Goal: Information Seeking & Learning: Check status

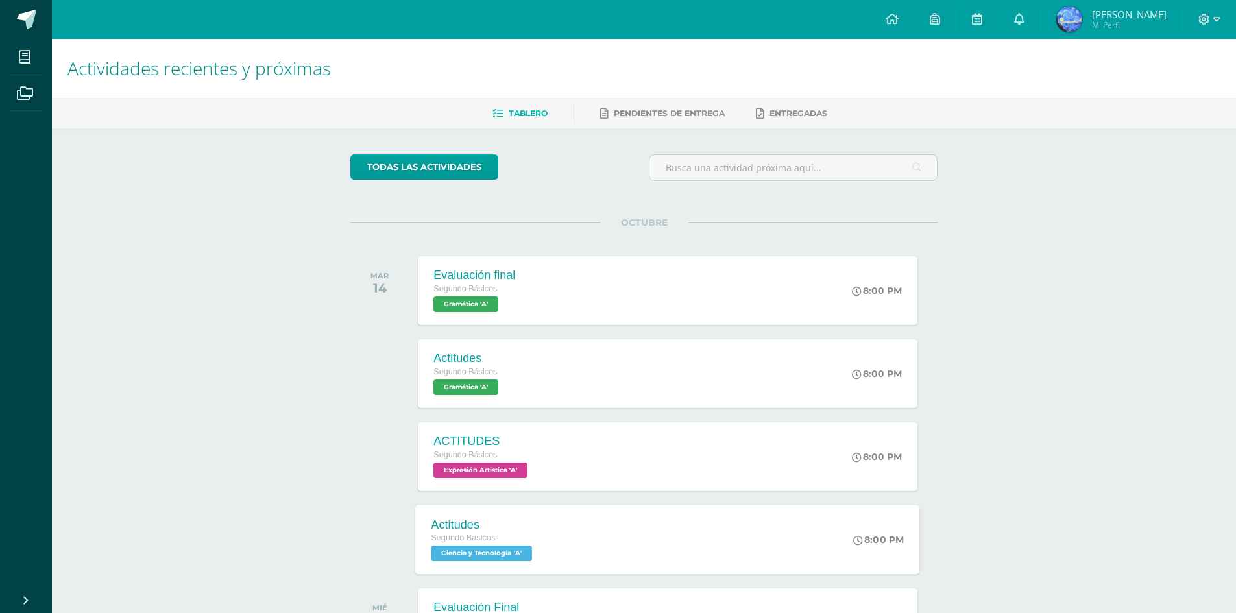
click at [677, 556] on div "Actitudes Segundo Básicos Ciencia y Tecnología 'A' 8:00 PM Actitudes Ciencia y …" at bounding box center [668, 539] width 504 height 69
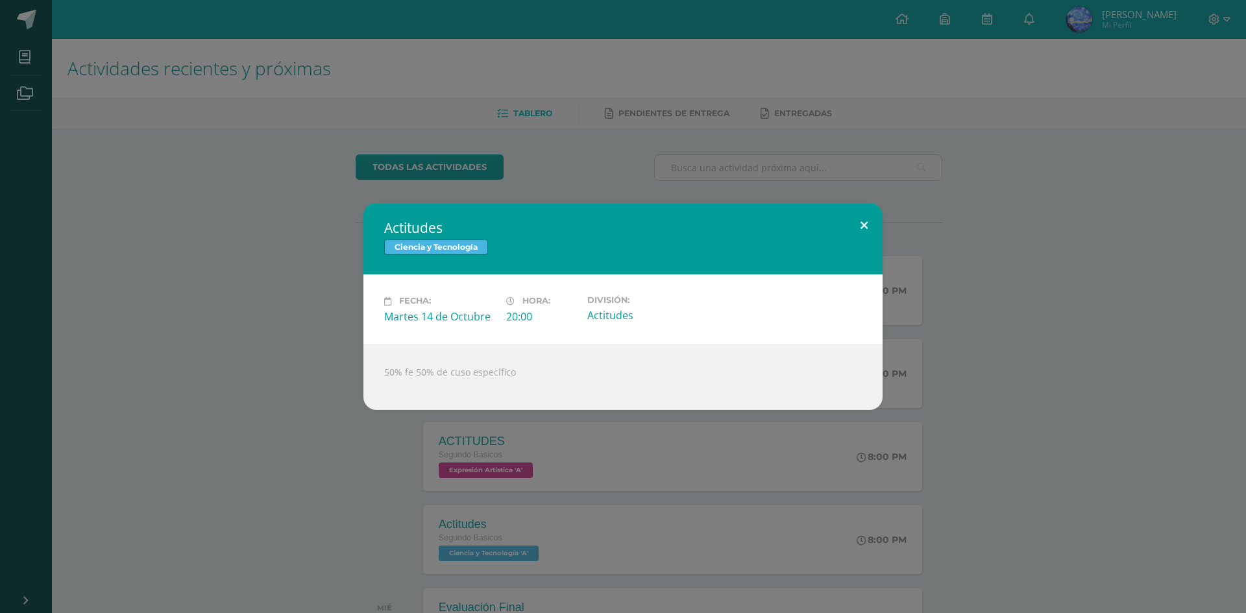
click at [856, 235] on button at bounding box center [863, 225] width 37 height 44
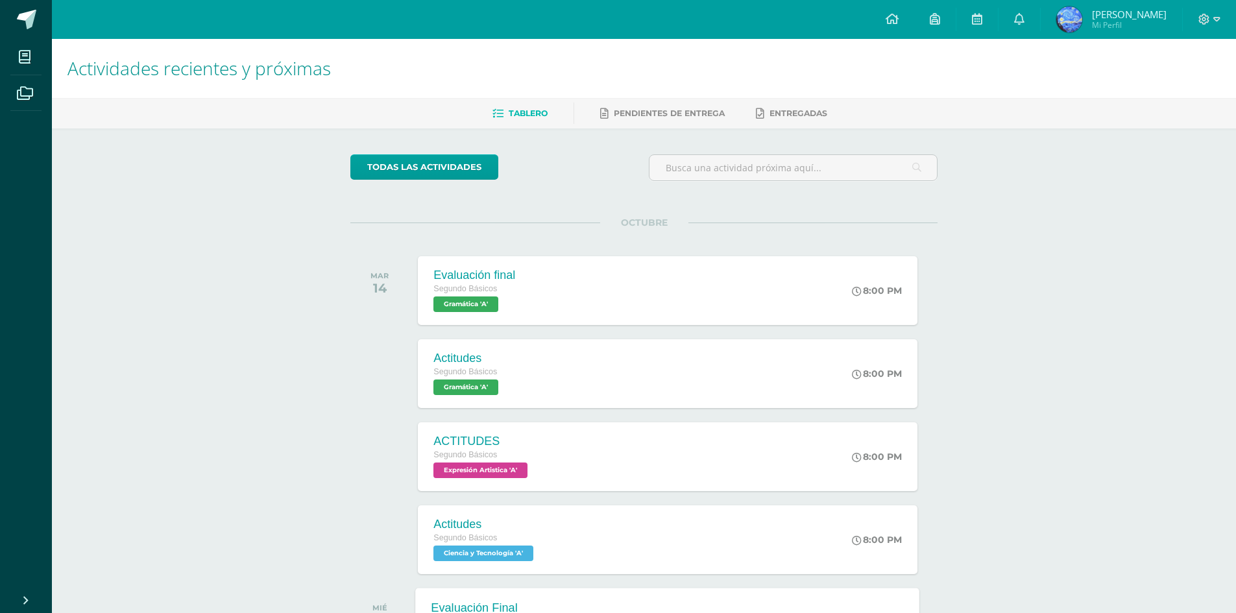
scroll to position [118, 0]
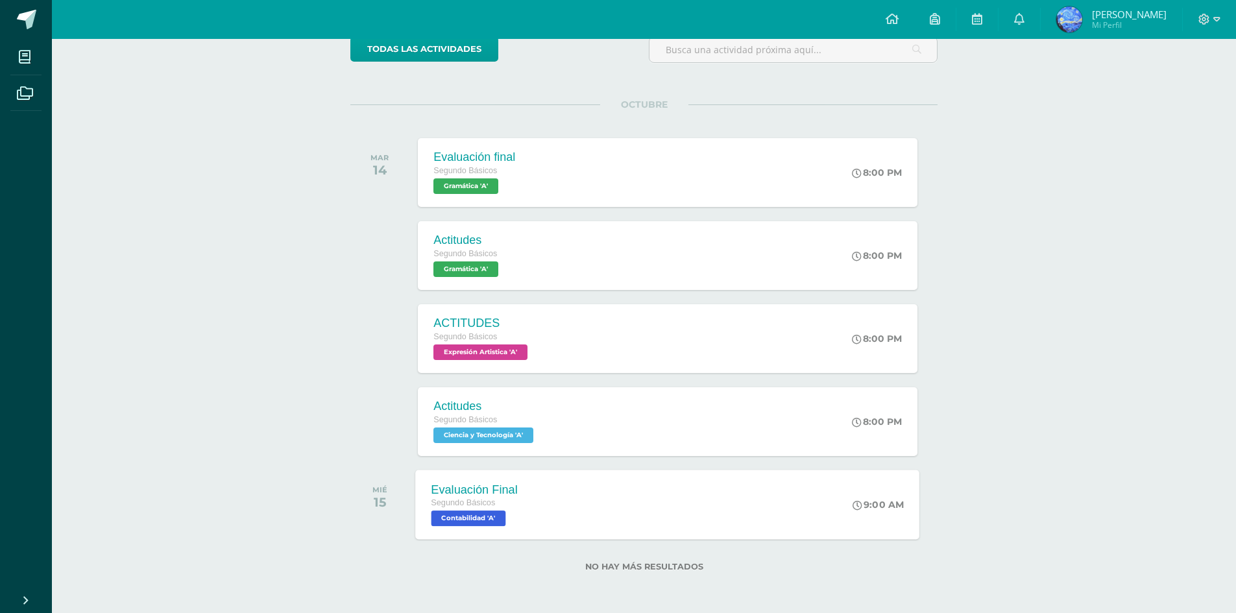
click at [576, 496] on div "Evaluación Final Segundo Básicos Contabilidad 'A' 9:00 AM Evaluación Final Cont…" at bounding box center [668, 504] width 504 height 69
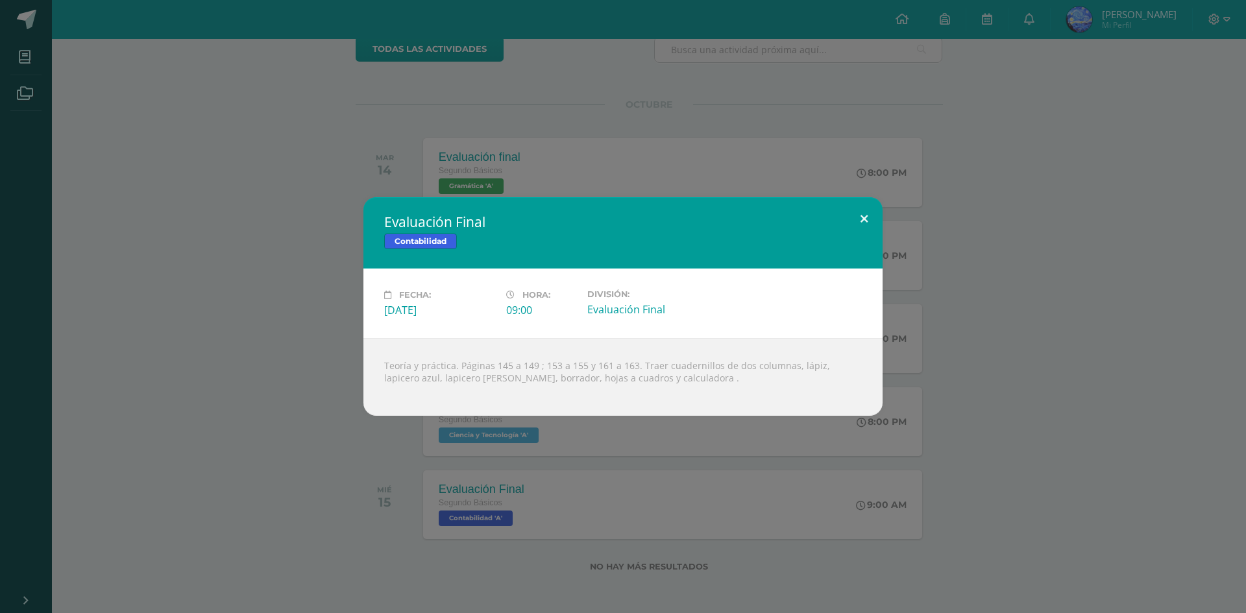
click at [864, 206] on button at bounding box center [863, 219] width 37 height 44
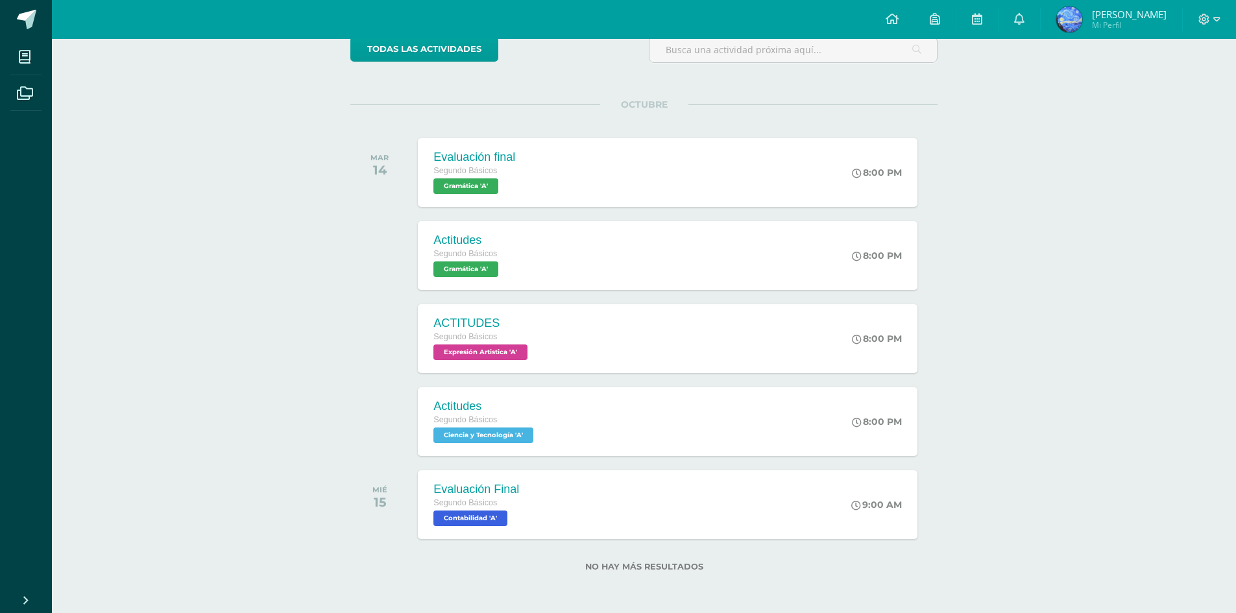
click at [1106, 22] on span "Victor Israel Mi Perfil" at bounding box center [1111, 19] width 115 height 26
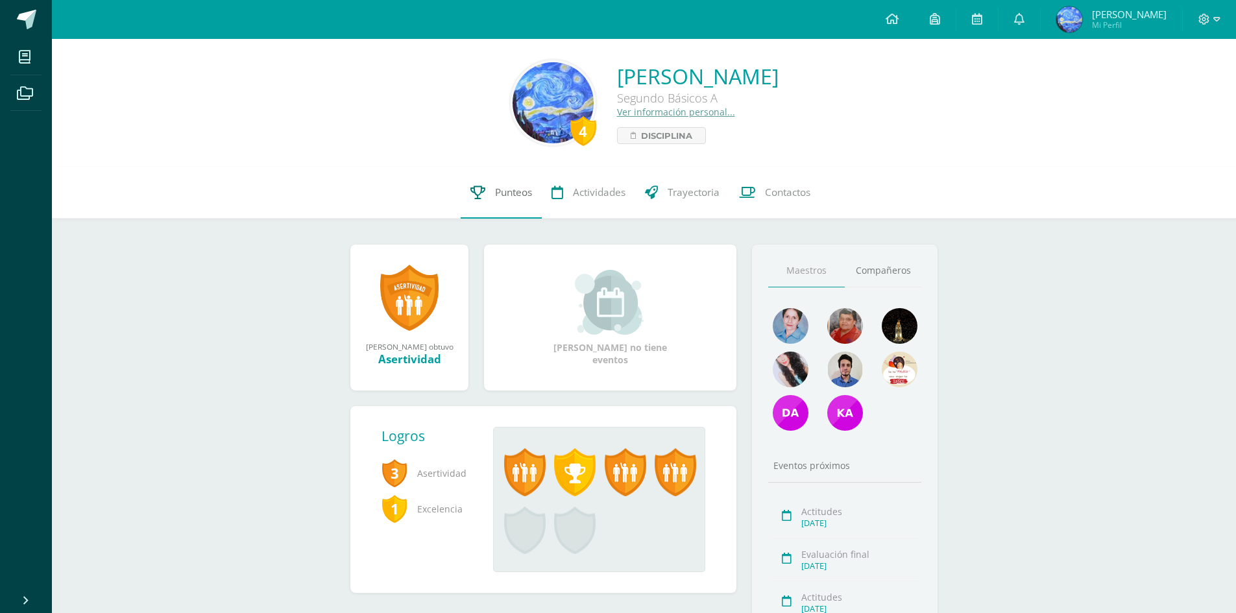
click at [491, 197] on link "Punteos" at bounding box center [501, 193] width 81 height 52
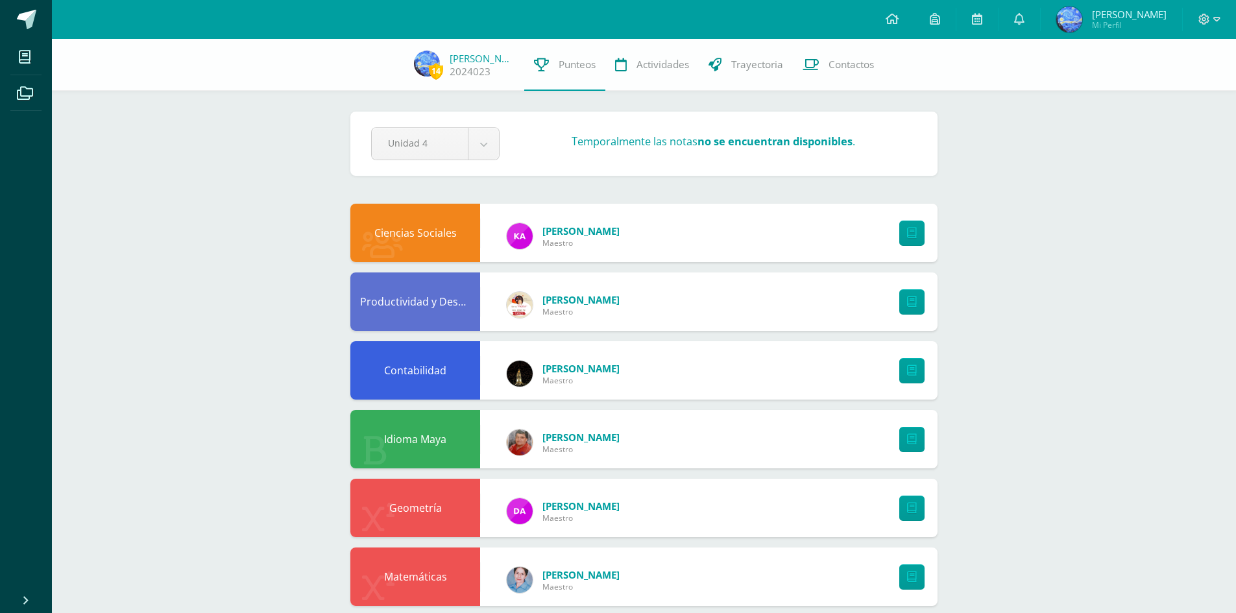
click at [895, 234] on div at bounding box center [909, 233] width 58 height 58
click at [904, 233] on link at bounding box center [911, 233] width 25 height 25
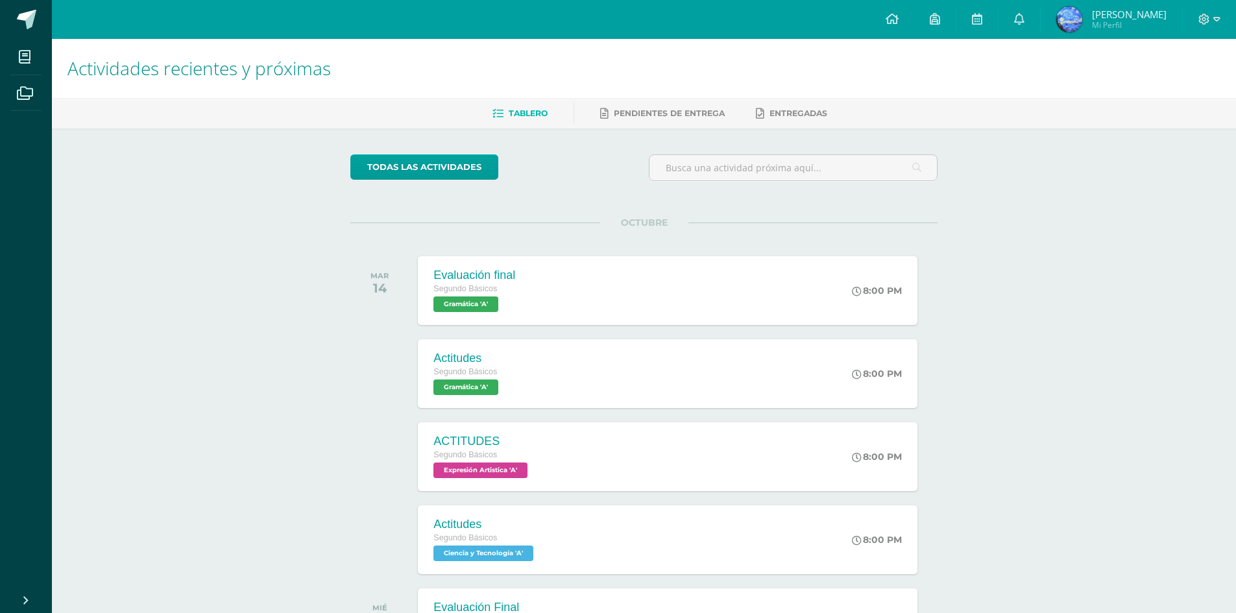
scroll to position [118, 0]
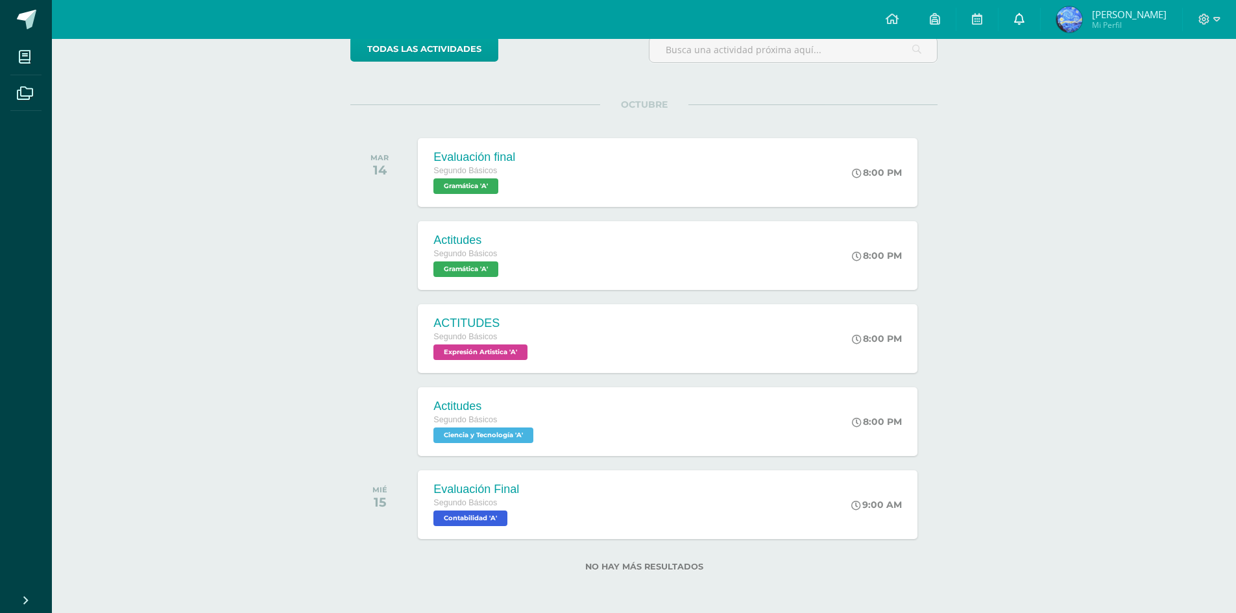
click at [1039, 5] on link at bounding box center [1020, 19] width 42 height 39
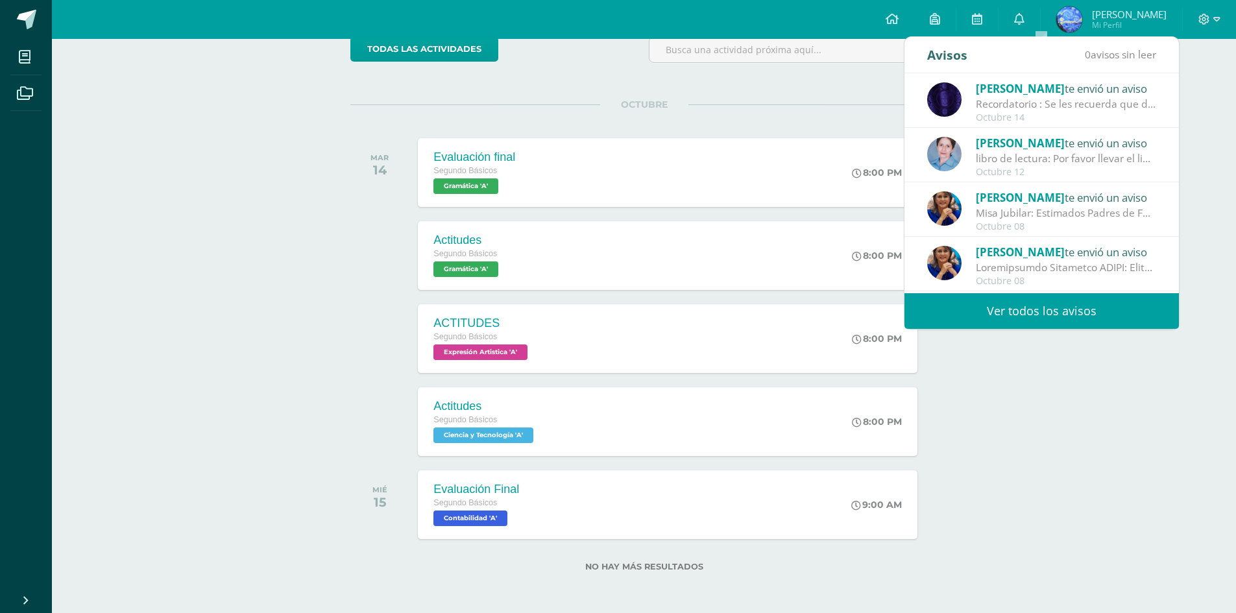
click at [1038, 103] on div "Recordatorio : Se les recuerda que deben completar su evaluación en la platafor…" at bounding box center [1066, 104] width 180 height 15
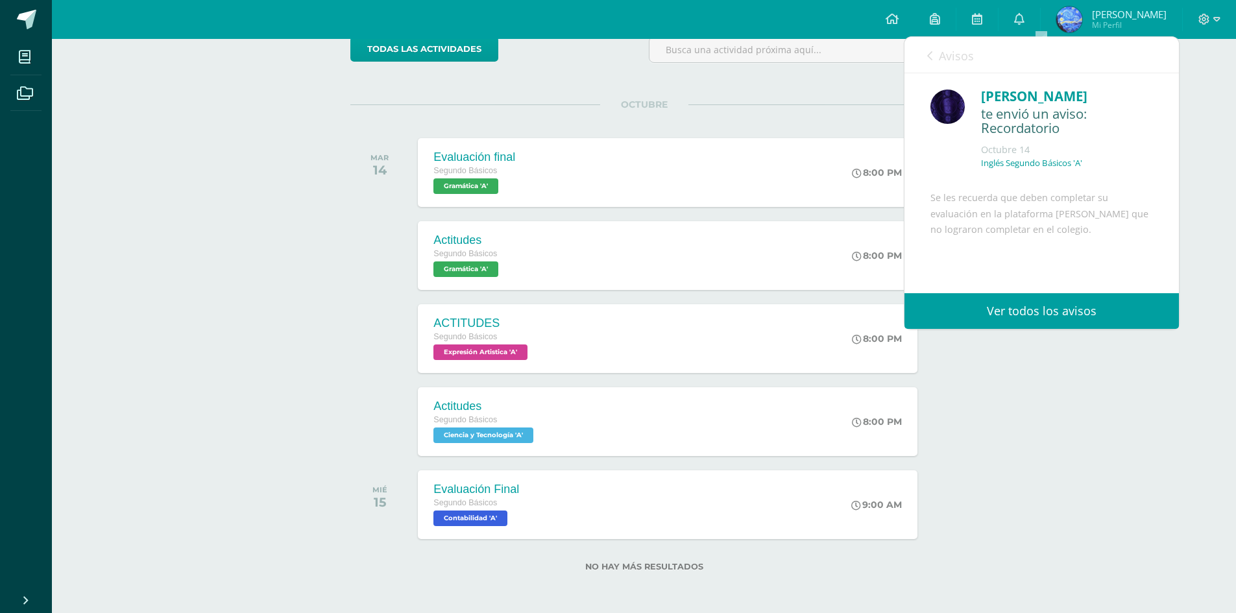
click at [946, 54] on span "Avisos" at bounding box center [956, 56] width 35 height 16
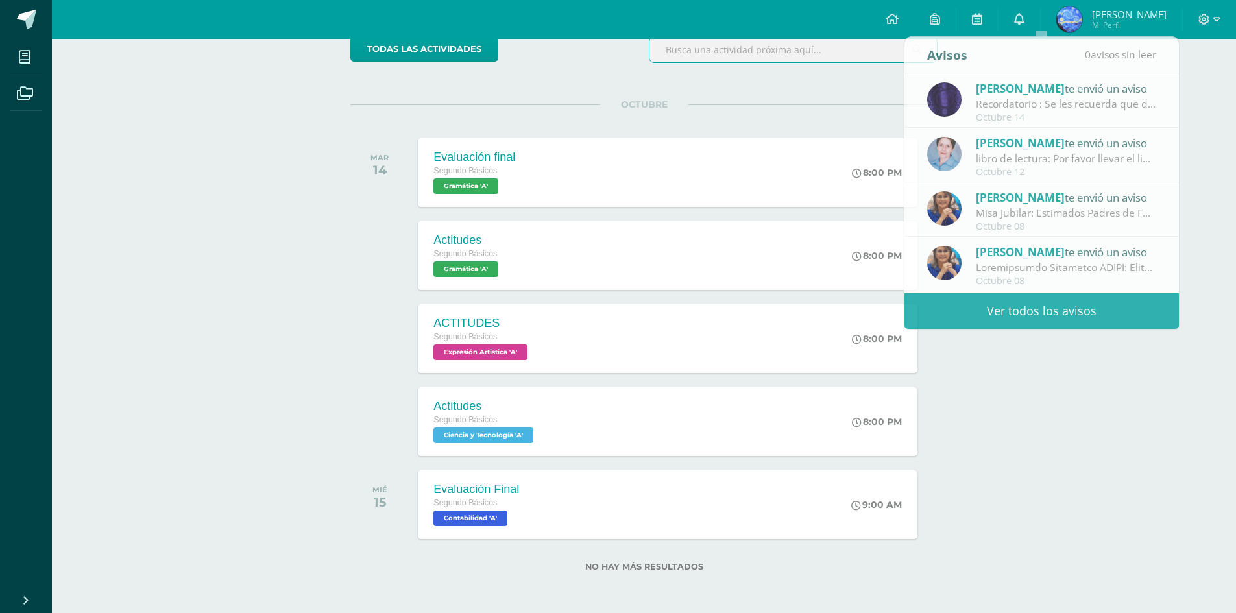
click at [843, 62] on input "text" at bounding box center [792, 49] width 287 height 25
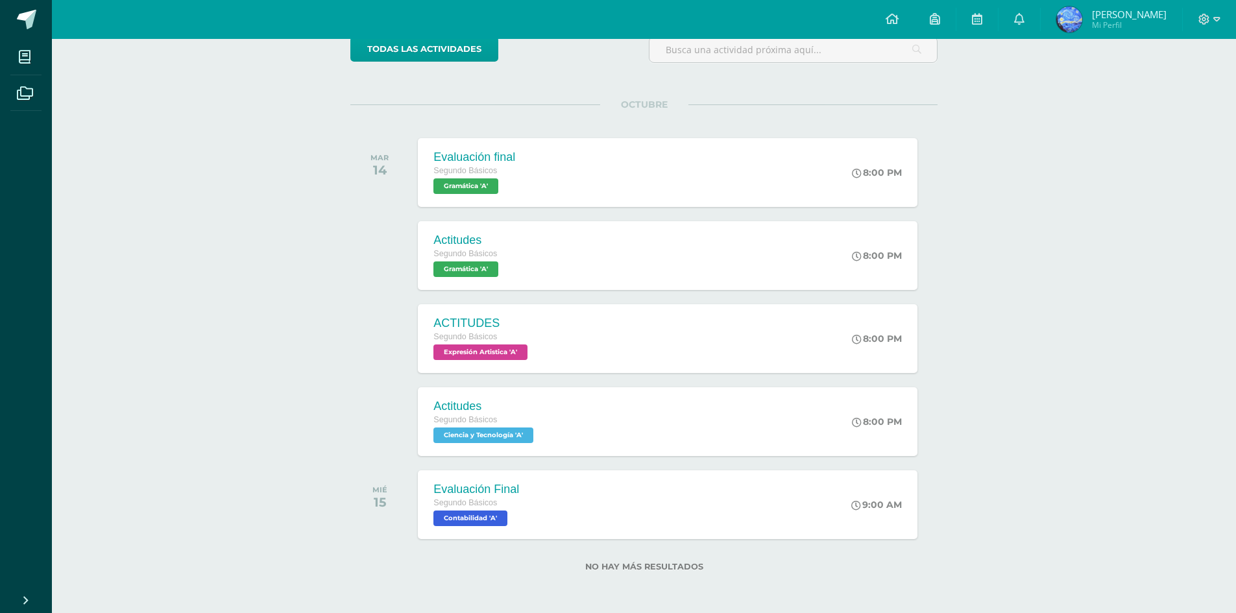
click at [1139, 12] on span "[PERSON_NAME]" at bounding box center [1129, 14] width 75 height 13
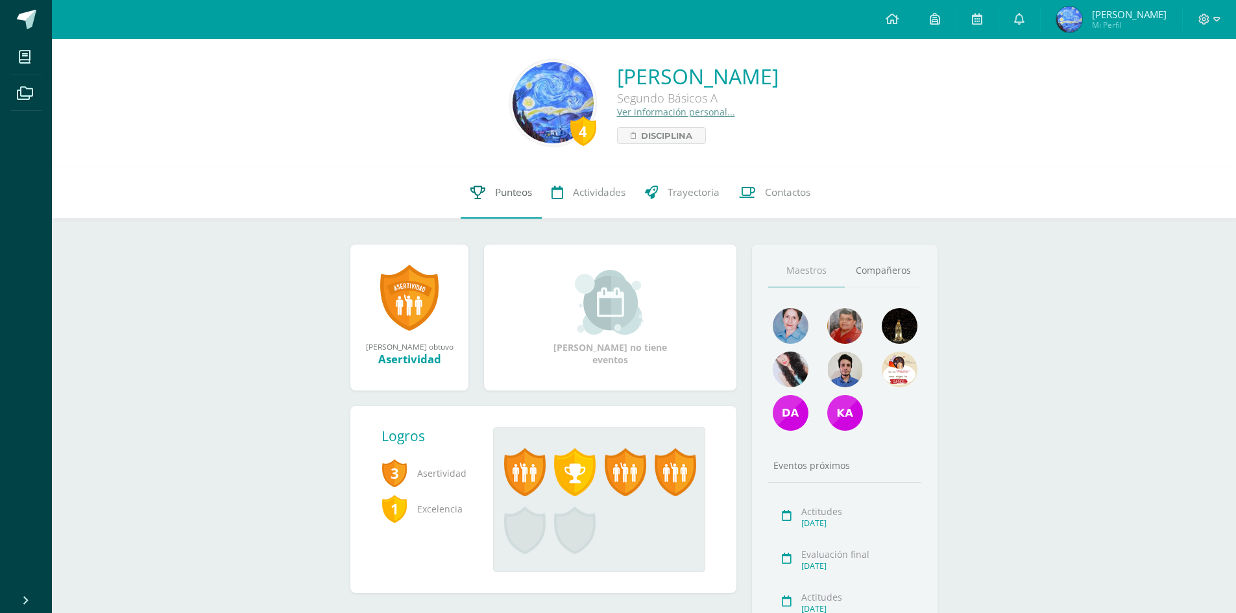
click at [508, 197] on span "Punteos" at bounding box center [513, 193] width 37 height 14
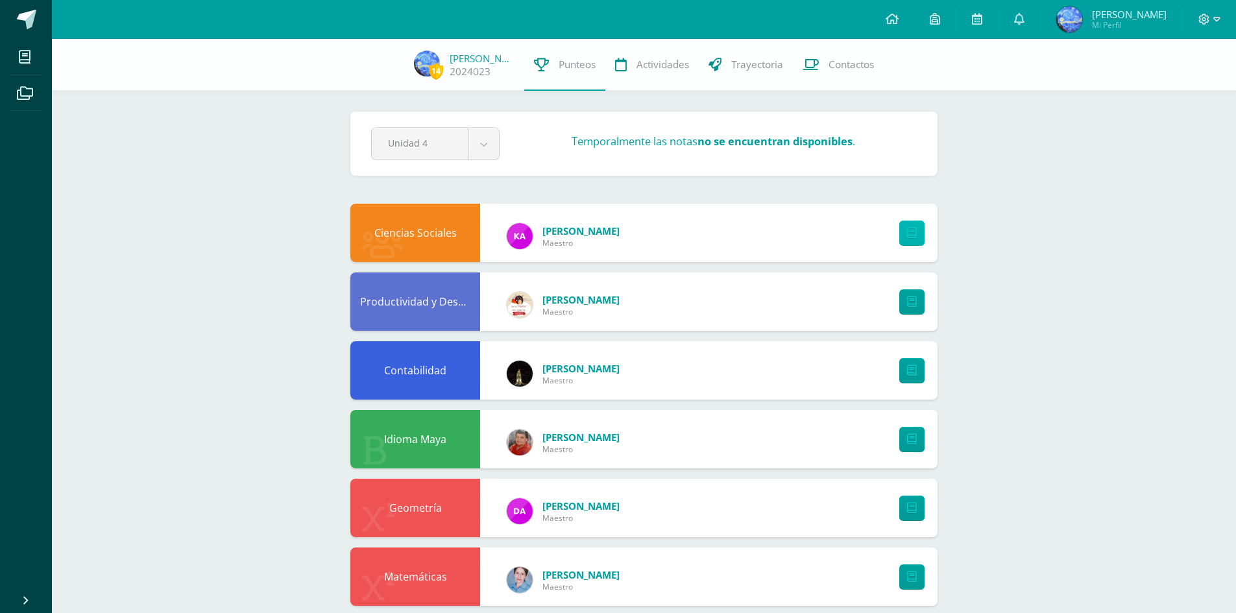
click at [919, 241] on link at bounding box center [911, 233] width 25 height 25
